Goal: Transaction & Acquisition: Download file/media

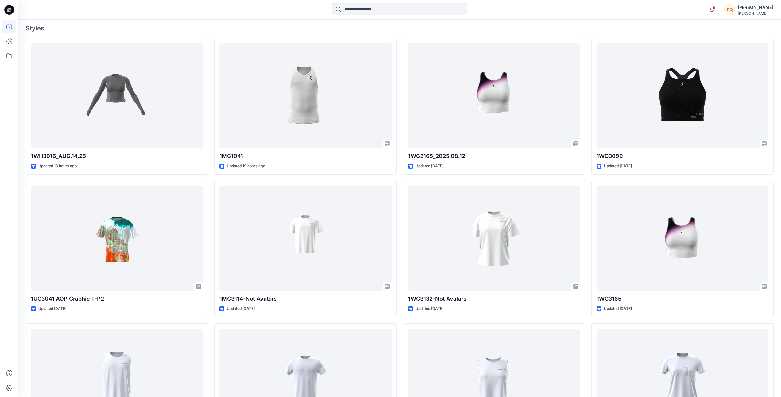
scroll to position [228, 0]
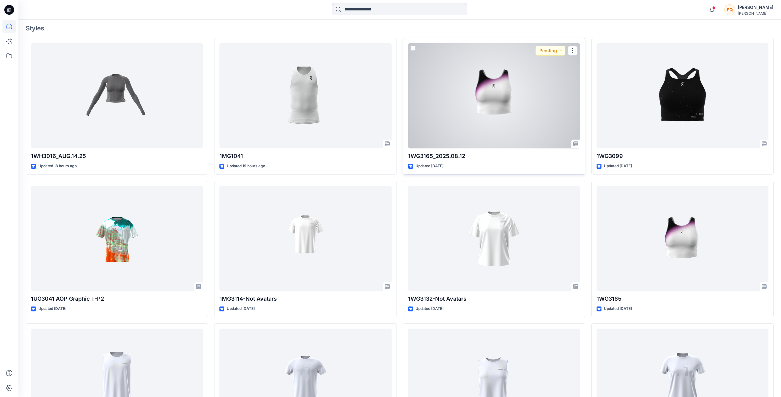
click at [495, 80] on div at bounding box center [494, 95] width 172 height 105
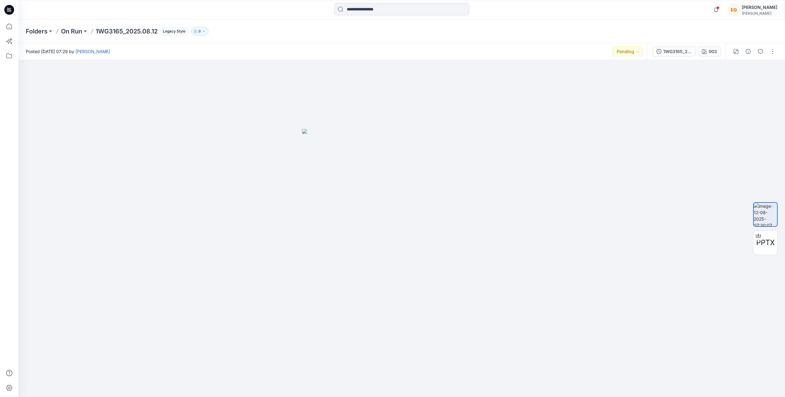
click at [200, 31] on button "9" at bounding box center [200, 31] width 18 height 9
click at [333, 33] on div "Folders On Run 1WG3165_2025.08.12 Legacy Style 9 Folder Access Members and Exte…" at bounding box center [378, 31] width 704 height 9
click at [722, 12] on icon "button" at bounding box center [716, 10] width 12 height 12
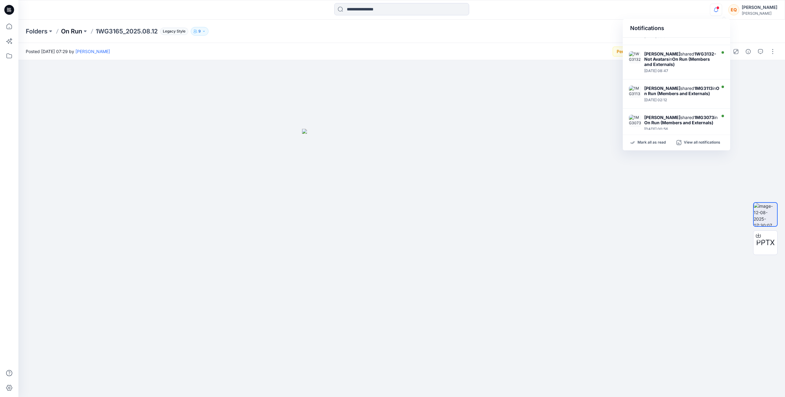
click at [81, 35] on p "On Run" at bounding box center [71, 31] width 21 height 9
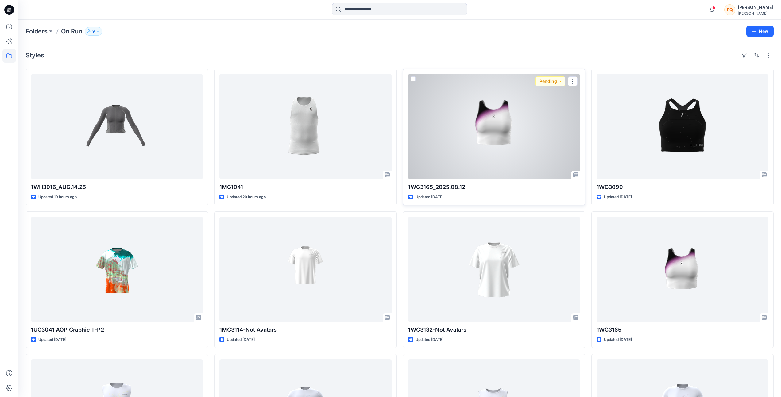
click at [486, 117] on div at bounding box center [494, 126] width 172 height 105
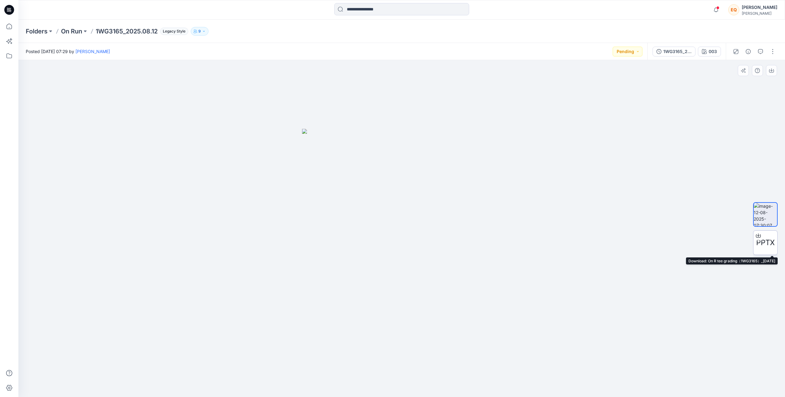
click at [760, 244] on span "PPTX" at bounding box center [765, 242] width 18 height 11
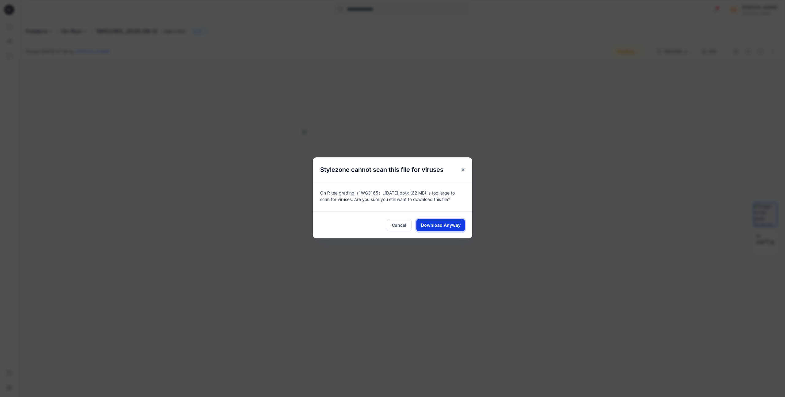
click at [454, 227] on span "Download Anyway" at bounding box center [441, 225] width 40 height 6
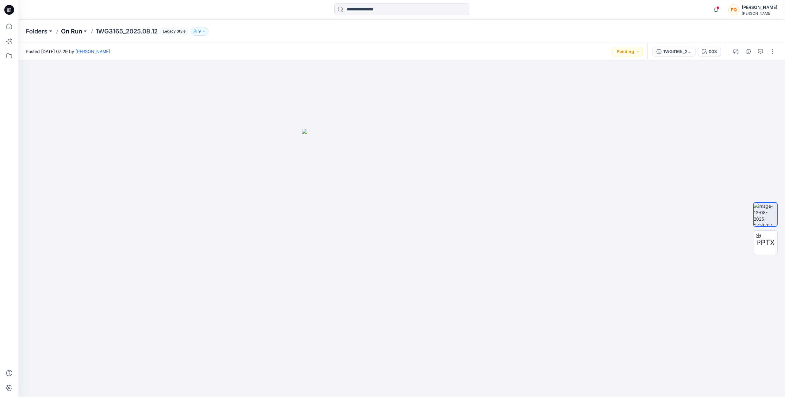
click at [72, 33] on p "On Run" at bounding box center [71, 31] width 21 height 9
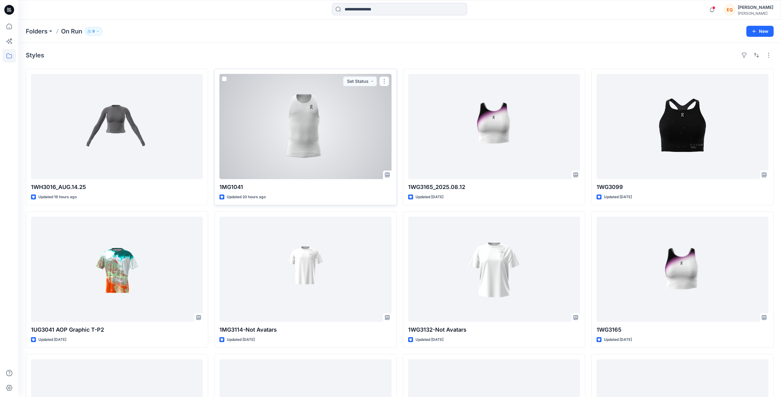
click at [249, 122] on div at bounding box center [305, 126] width 172 height 105
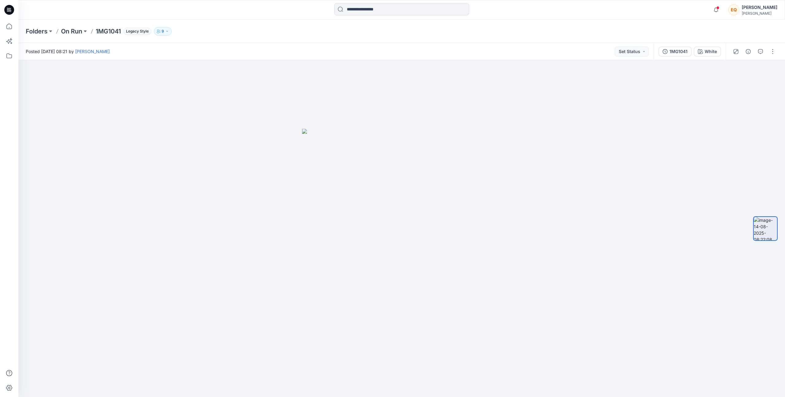
click at [681, 59] on div "1MG1041 White" at bounding box center [690, 51] width 72 height 17
click at [681, 58] on div "1MG1041 White" at bounding box center [690, 51] width 72 height 17
click at [681, 54] on div "1MG1041" at bounding box center [678, 51] width 18 height 7
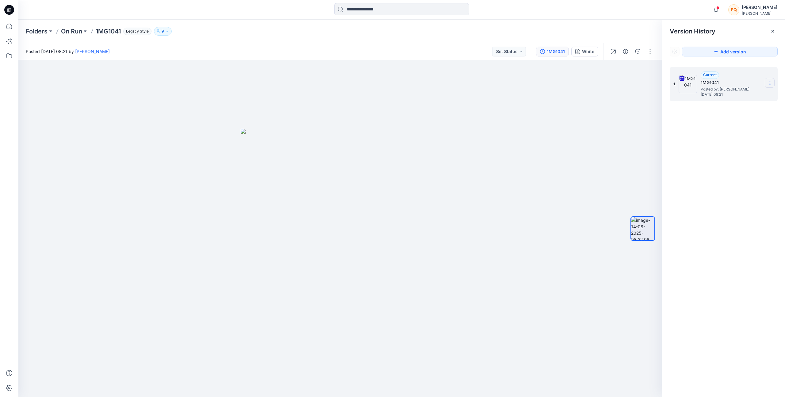
click at [772, 83] on icon at bounding box center [770, 83] width 5 height 5
click at [755, 90] on div "Download Source BW File" at bounding box center [737, 95] width 71 height 12
